Goal: Transaction & Acquisition: Purchase product/service

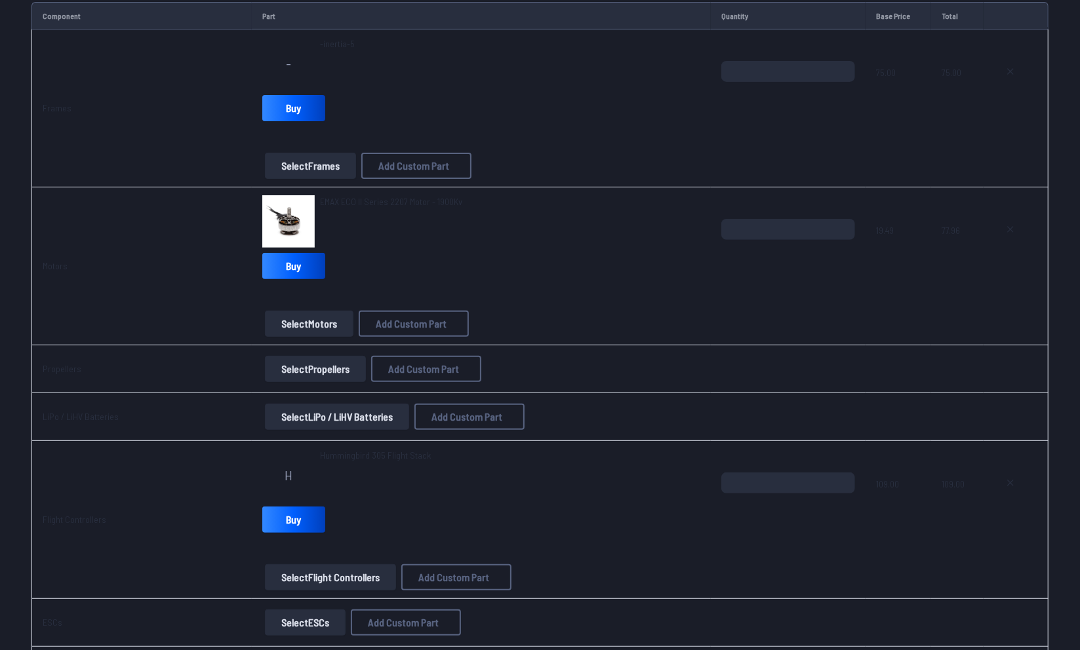
scroll to position [170, 0]
drag, startPoint x: 939, startPoint y: 72, endPoint x: 962, endPoint y: 172, distance: 102.9
click at [962, 172] on td "75.00" at bounding box center [957, 109] width 52 height 158
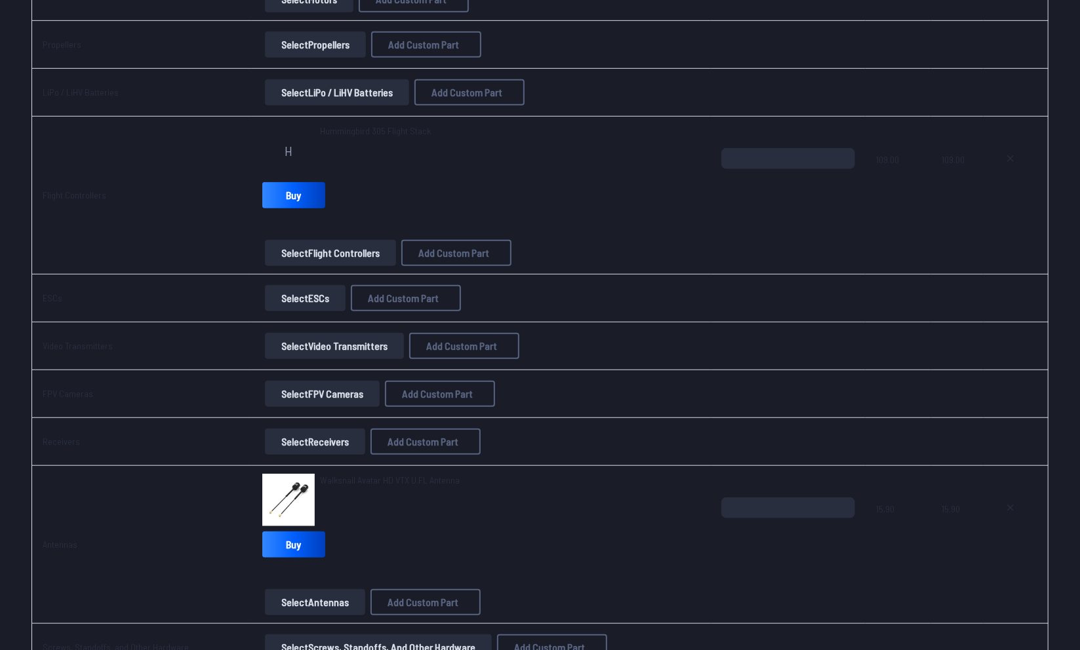
scroll to position [531, 0]
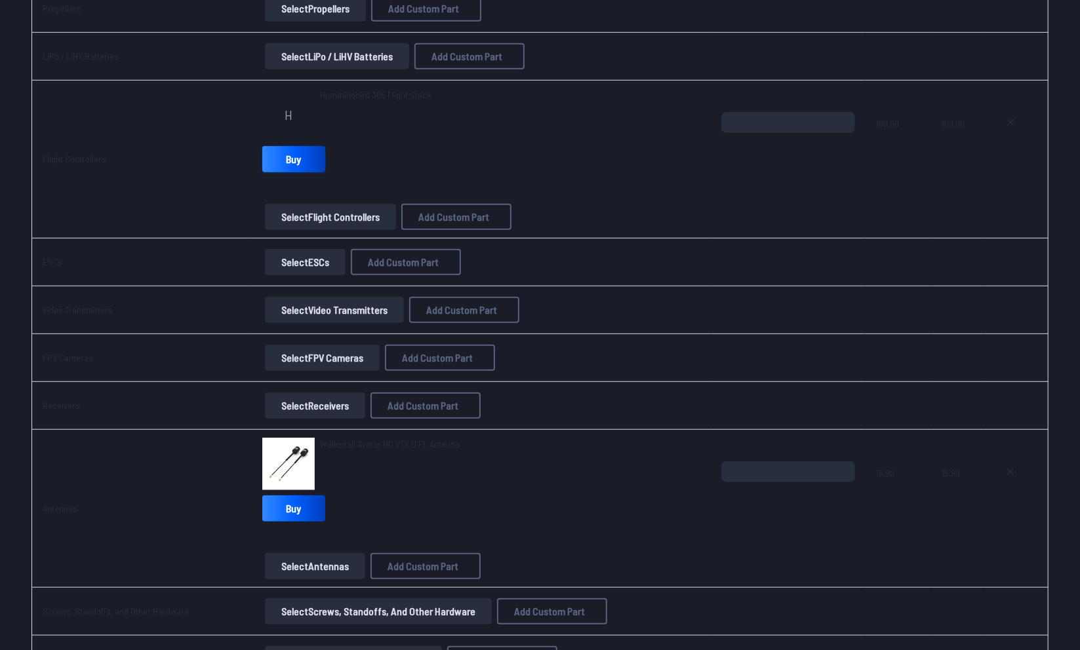
click at [276, 151] on link "Buy" at bounding box center [293, 159] width 63 height 26
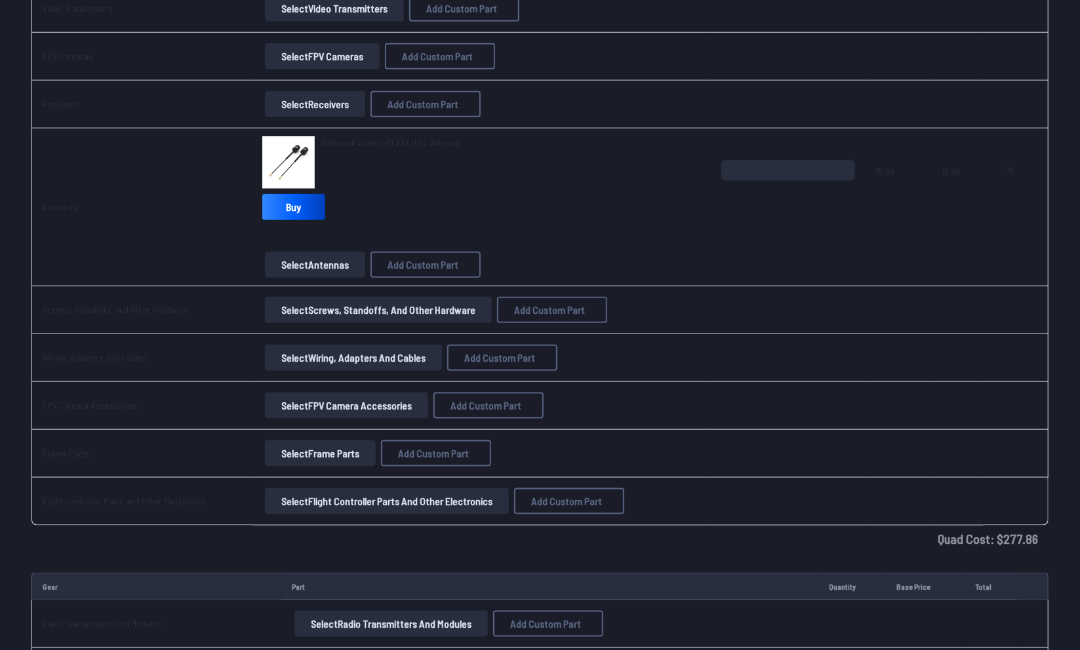
scroll to position [831, 0]
click at [357, 406] on button "Select FPV Camera Accessories" at bounding box center [346, 407] width 163 height 26
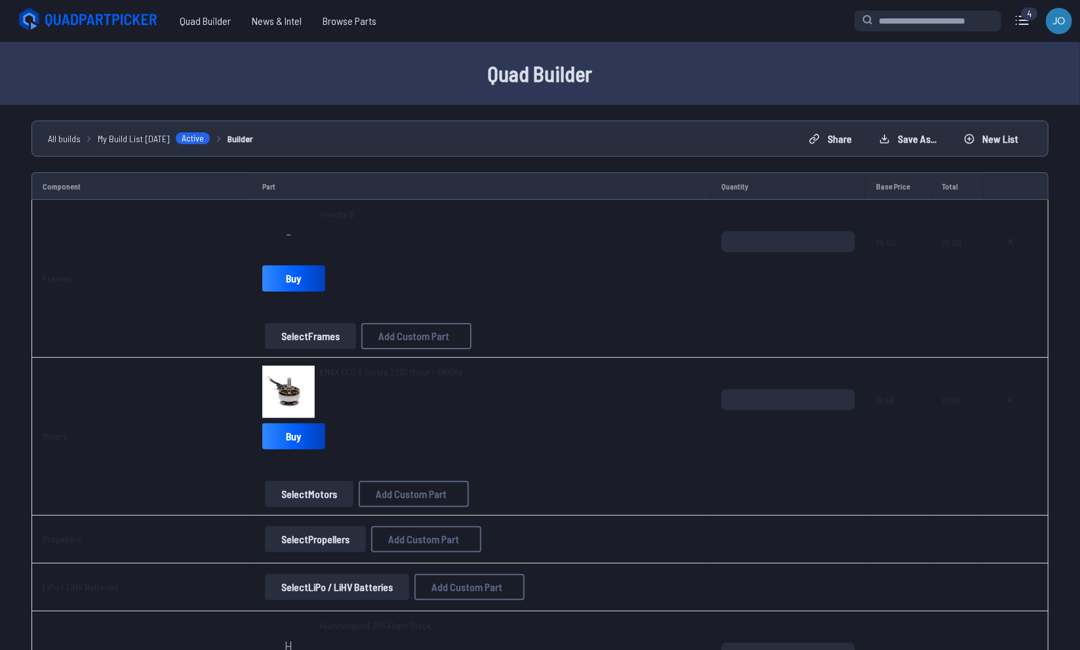
scroll to position [831, 0]
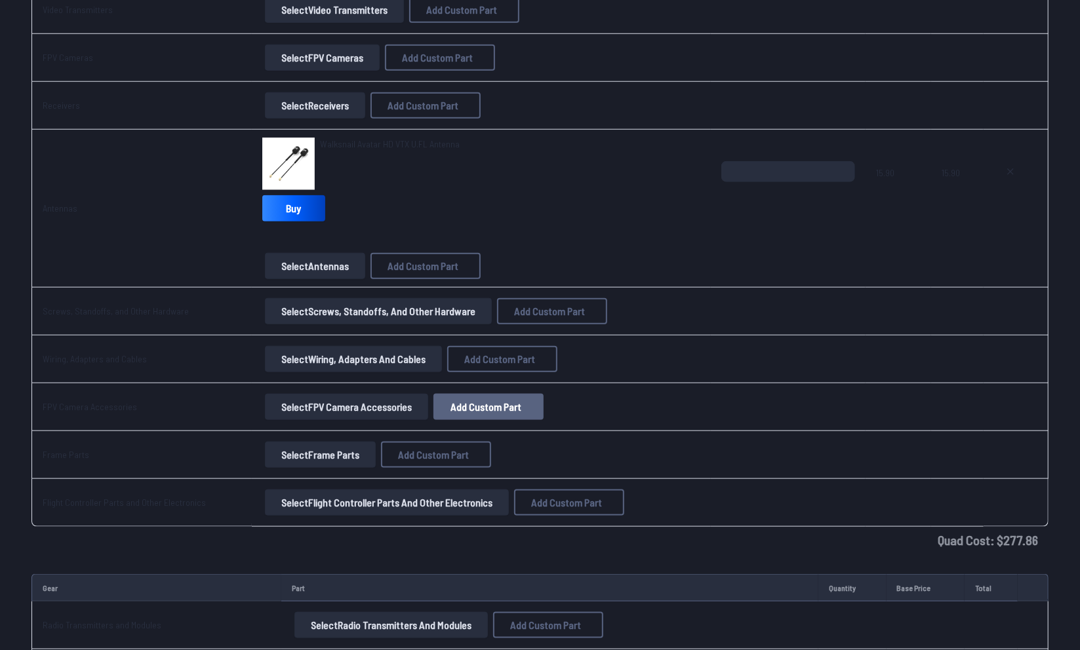
click at [475, 405] on span "Add Custom Part" at bounding box center [485, 407] width 71 height 10
select select "**********"
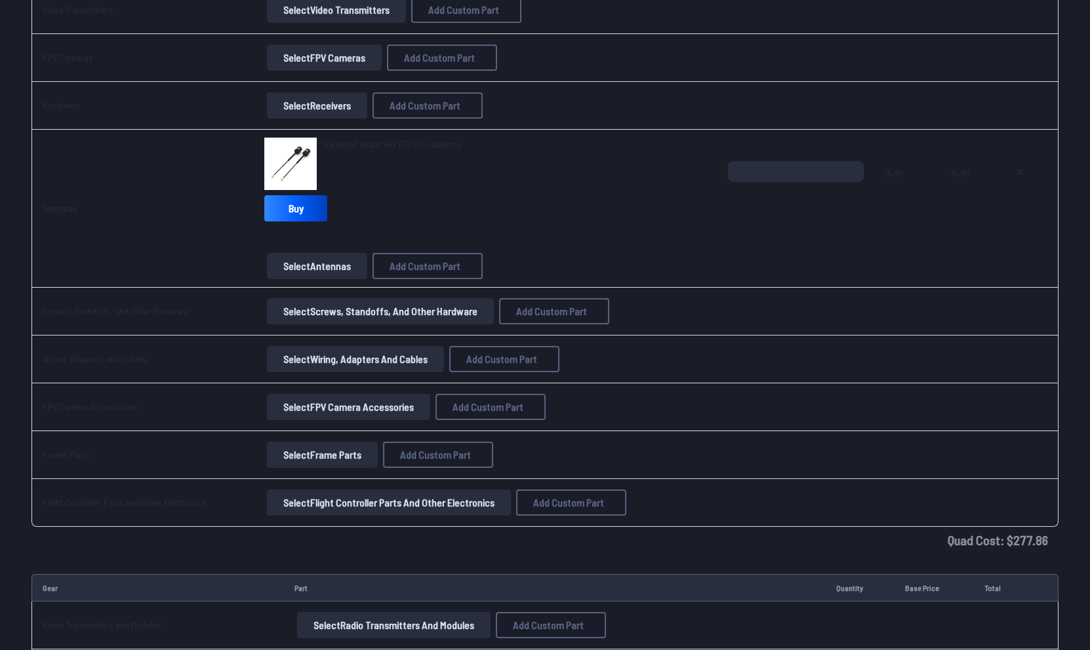
click at [475, 212] on input at bounding box center [545, 218] width 279 height 28
type input "**********"
click at [449, 340] on input "*" at bounding box center [545, 326] width 279 height 28
type input "**"
click at [525, 420] on label "Category" at bounding box center [545, 409] width 279 height 21
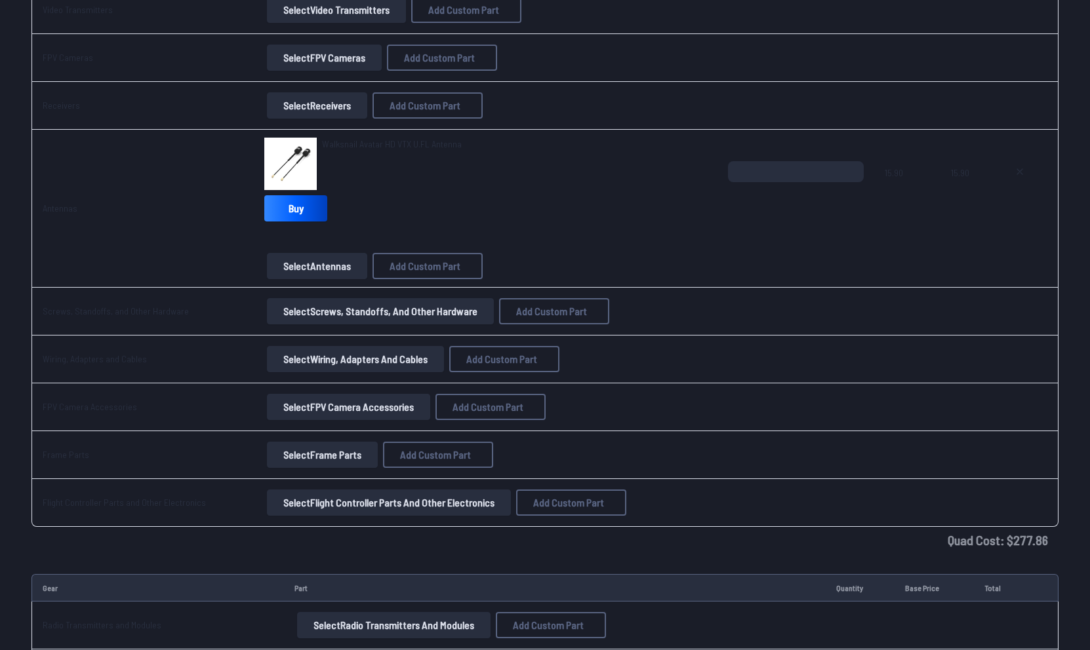
click at [662, 511] on button "Add Custom Part" at bounding box center [643, 501] width 84 height 19
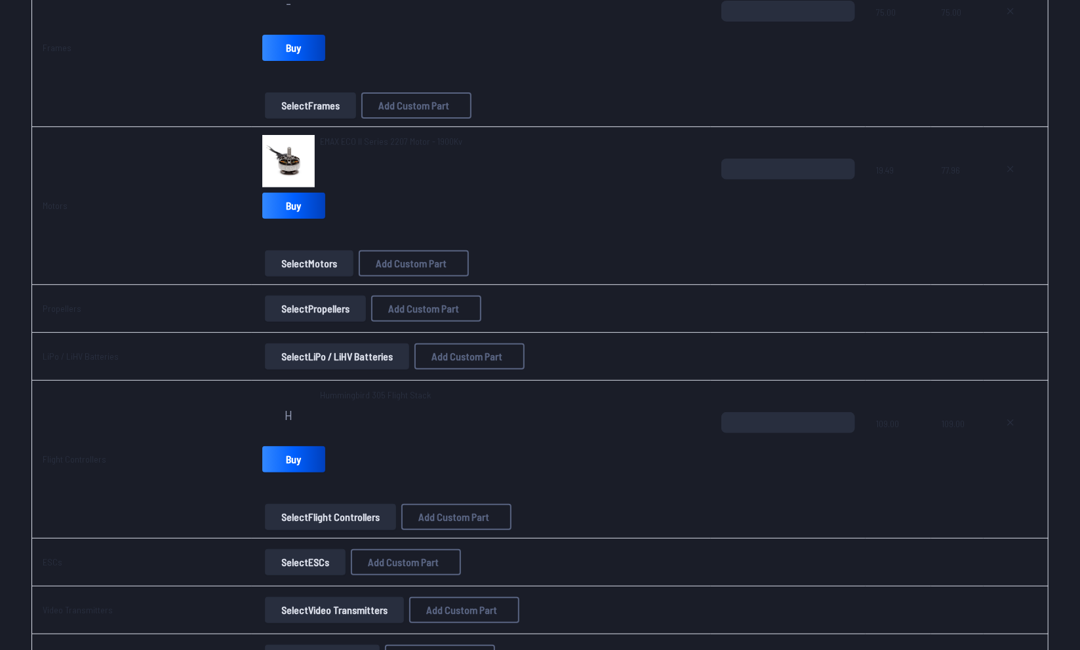
scroll to position [308, 0]
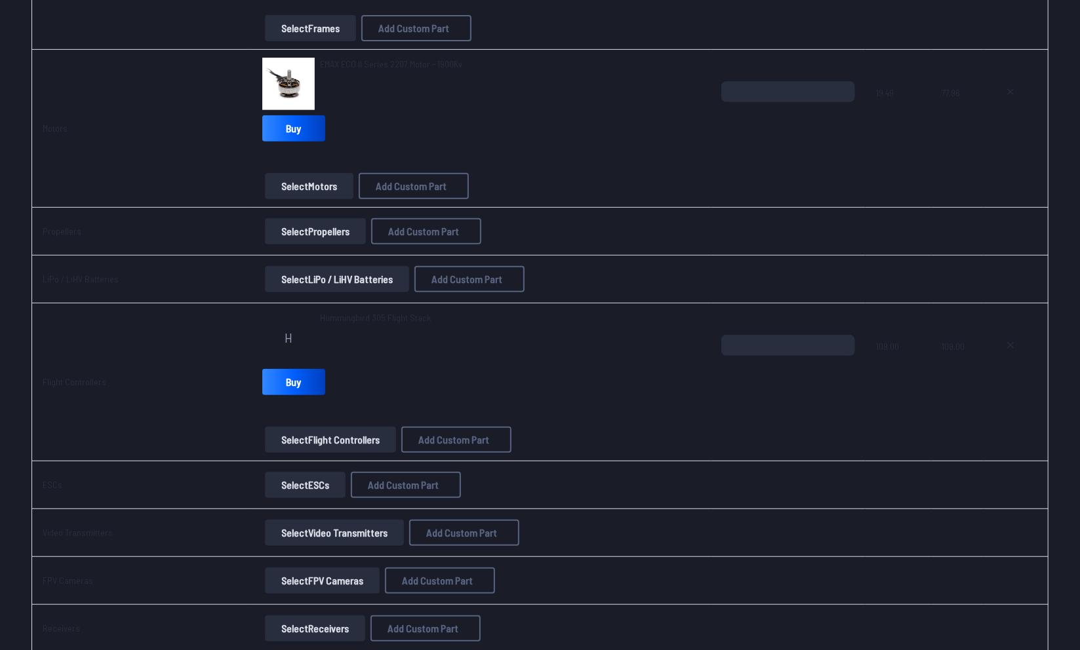
click at [468, 266] on button "Add Custom Part" at bounding box center [469, 279] width 110 height 26
select select "**********"
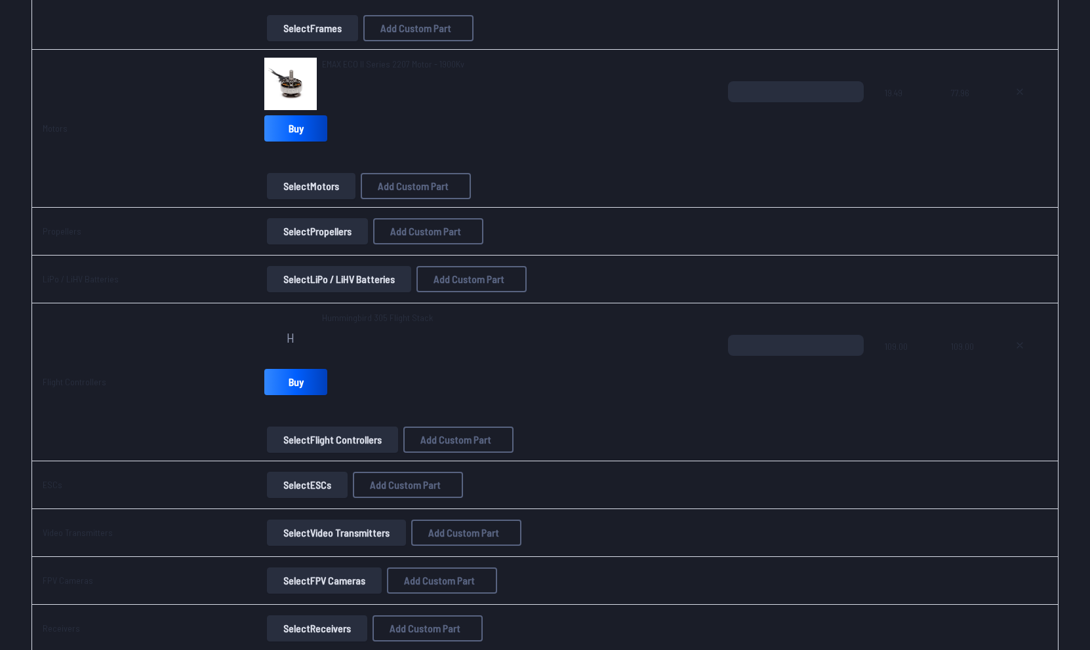
click at [671, 146] on icon at bounding box center [669, 149] width 6 height 6
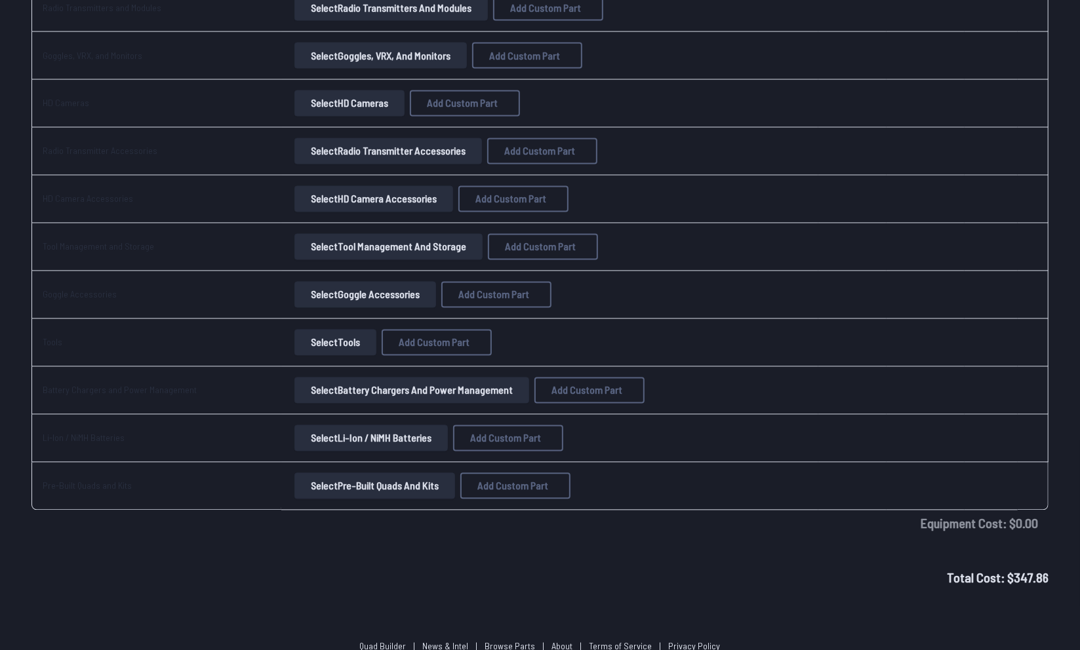
scroll to position [1584, 0]
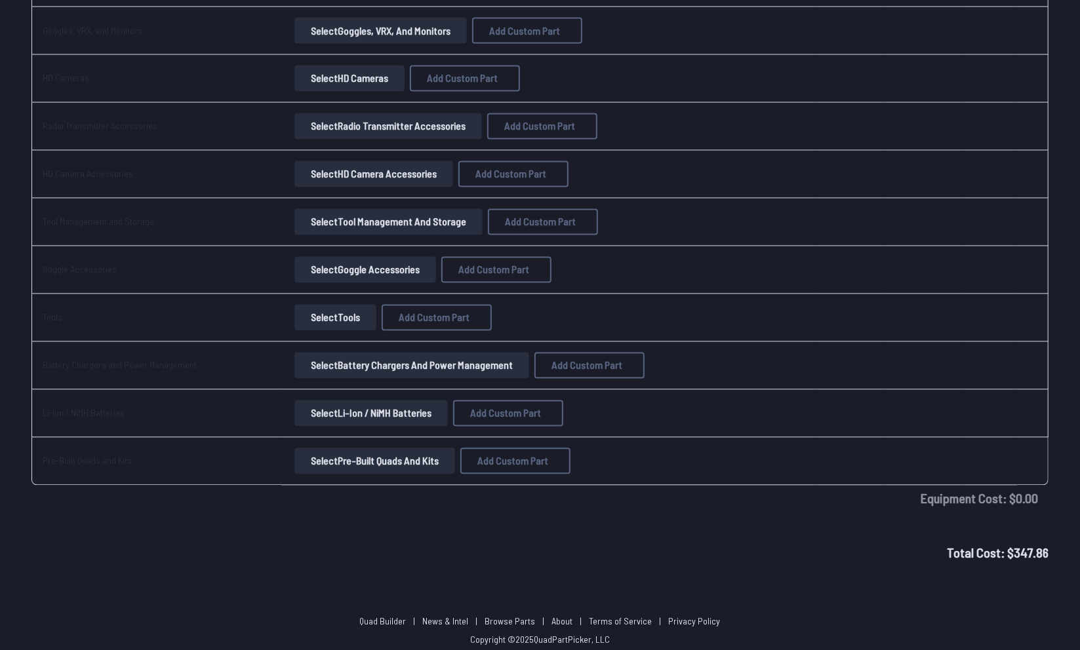
click at [356, 452] on button "Select Pre-Built Quads and Kits" at bounding box center [374, 462] width 161 height 26
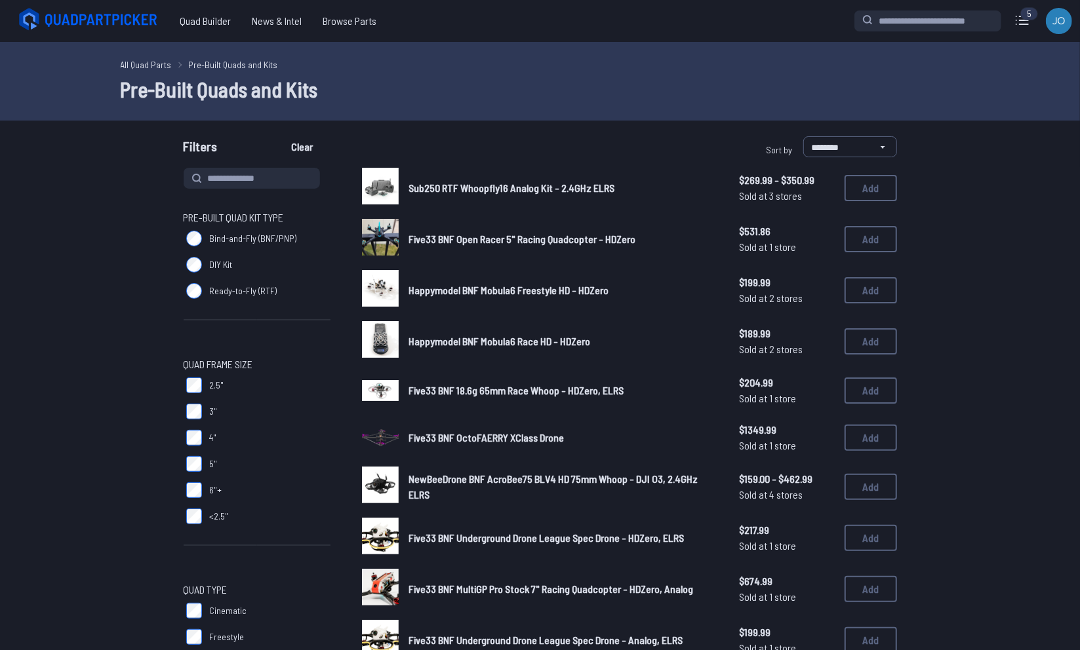
click at [204, 262] on label "DIY Kit" at bounding box center [257, 265] width 147 height 26
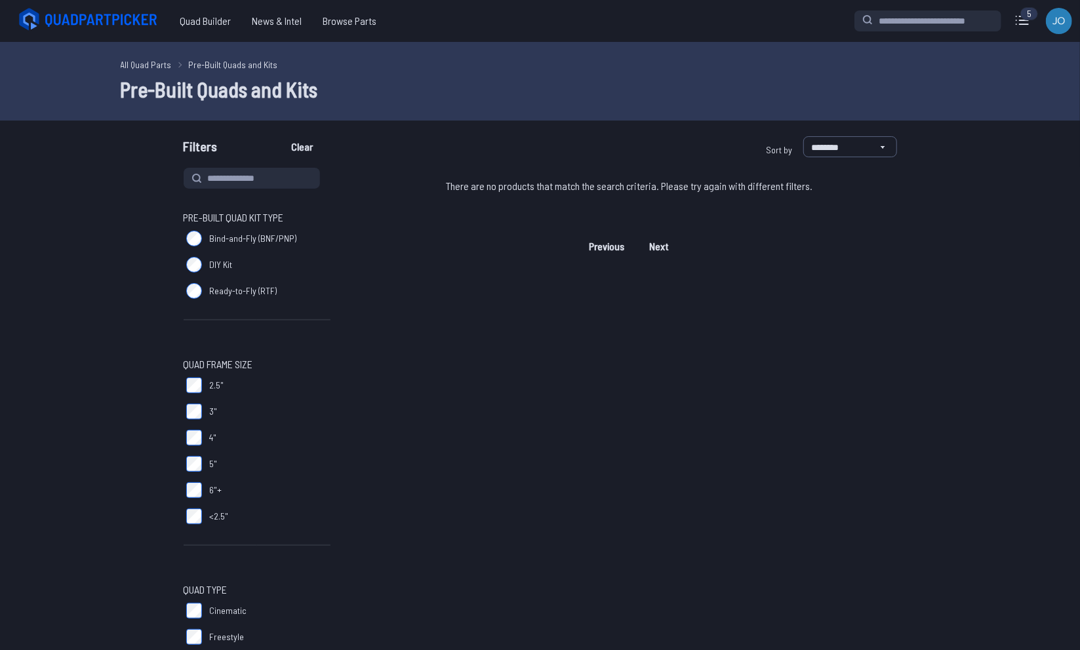
click at [204, 262] on label "DIY Kit" at bounding box center [257, 265] width 147 height 26
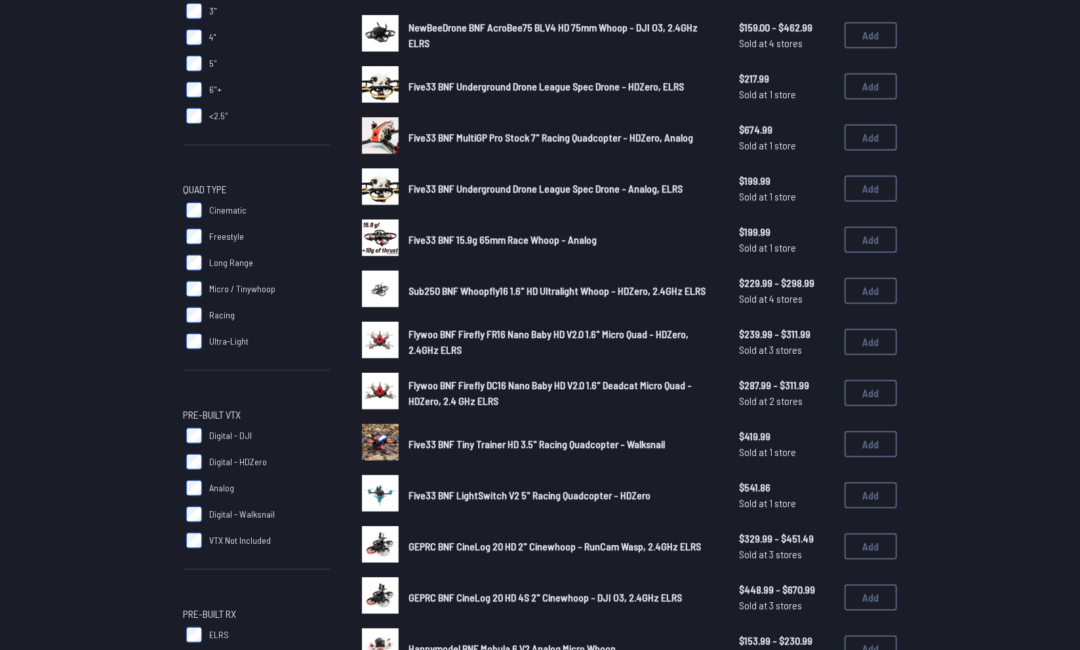
scroll to position [400, 0]
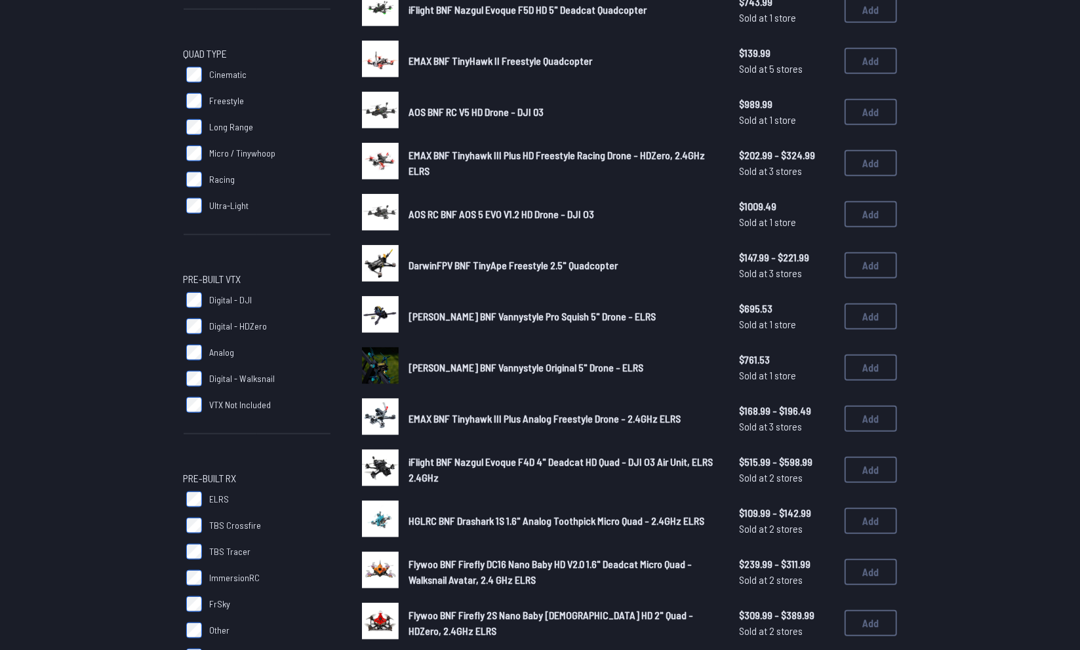
scroll to position [535, 0]
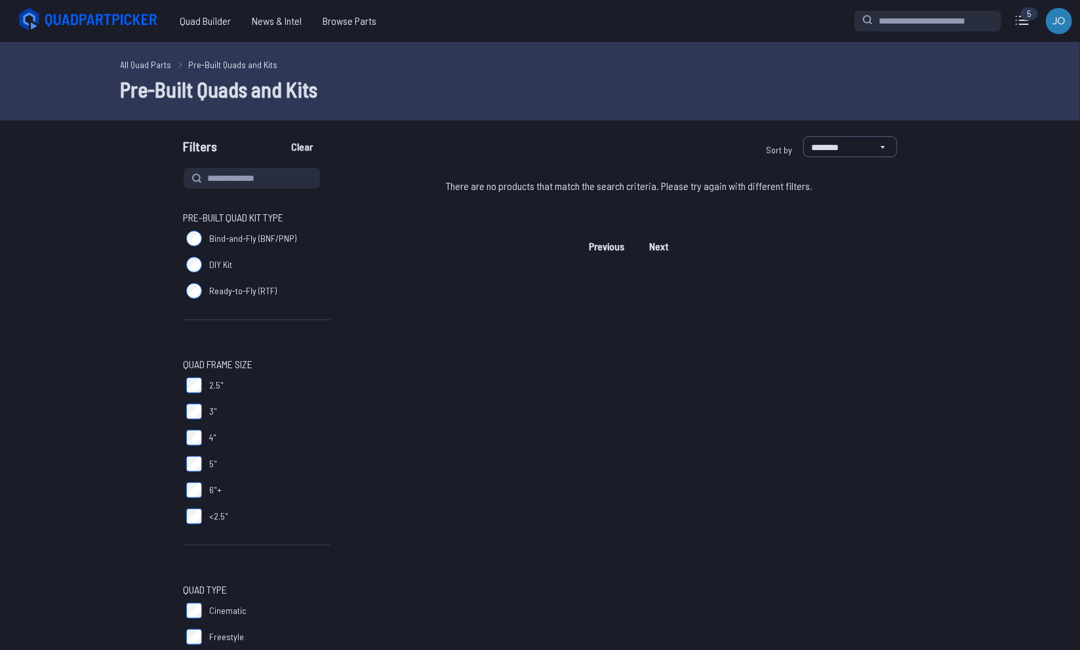
scroll to position [132, 0]
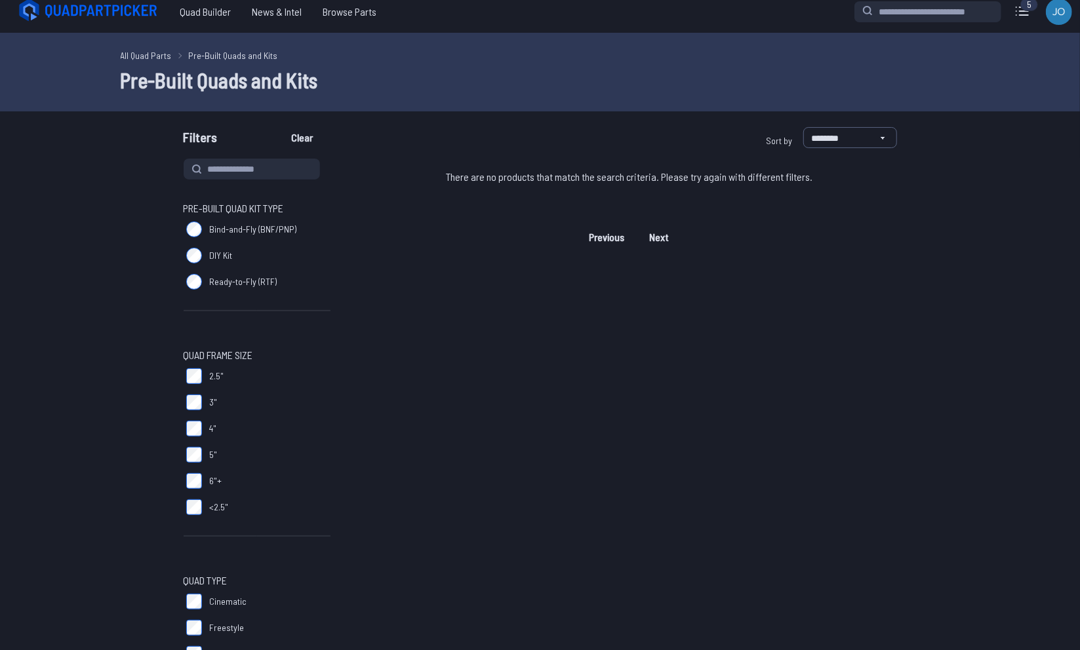
scroll to position [4, 0]
